Goal: Communication & Community: Answer question/provide support

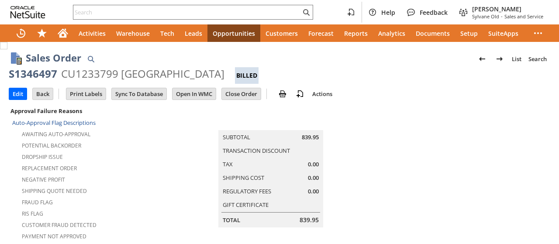
scroll to position [306, 0]
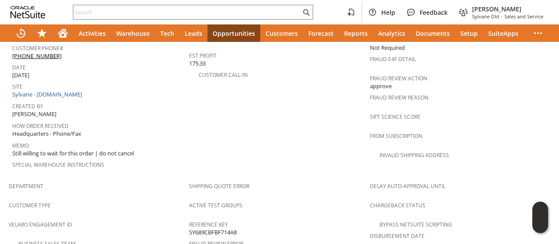
scroll to position [524, 0]
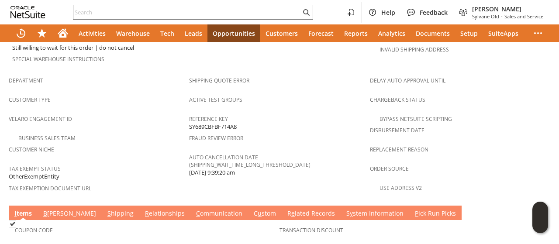
drag, startPoint x: 168, startPoint y: 185, endPoint x: 166, endPoint y: 180, distance: 5.9
click at [194, 209] on link "C ommunication" at bounding box center [219, 214] width 51 height 10
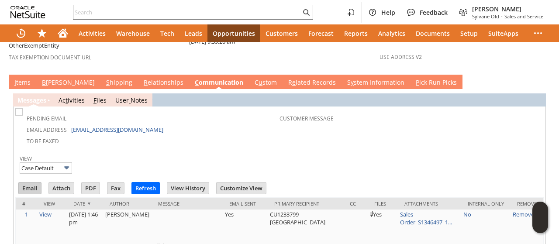
scroll to position [0, 0]
click at [24, 183] on input "Email" at bounding box center [30, 188] width 22 height 11
click at [407, 153] on div "View Case Default" at bounding box center [280, 164] width 520 height 22
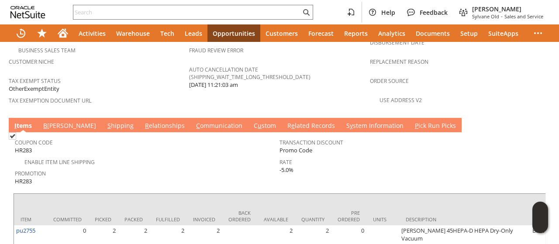
scroll to position [655, 0]
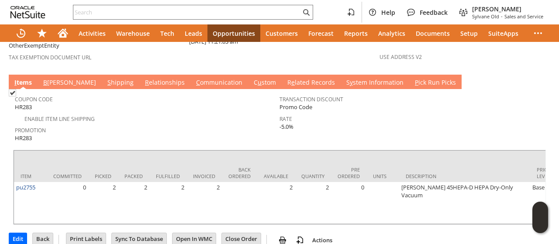
click at [194, 78] on link "C ommunication" at bounding box center [219, 83] width 51 height 10
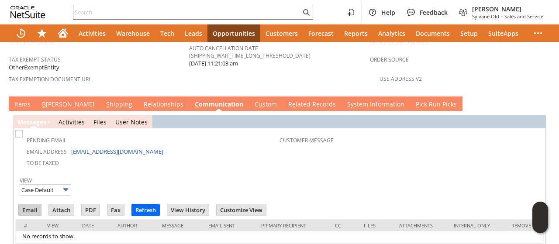
scroll to position [0, 0]
click at [35, 205] on input "Email" at bounding box center [30, 210] width 22 height 11
click at [418, 132] on td "Customer Message" at bounding box center [411, 150] width 263 height 36
